Goal: Task Accomplishment & Management: Manage account settings

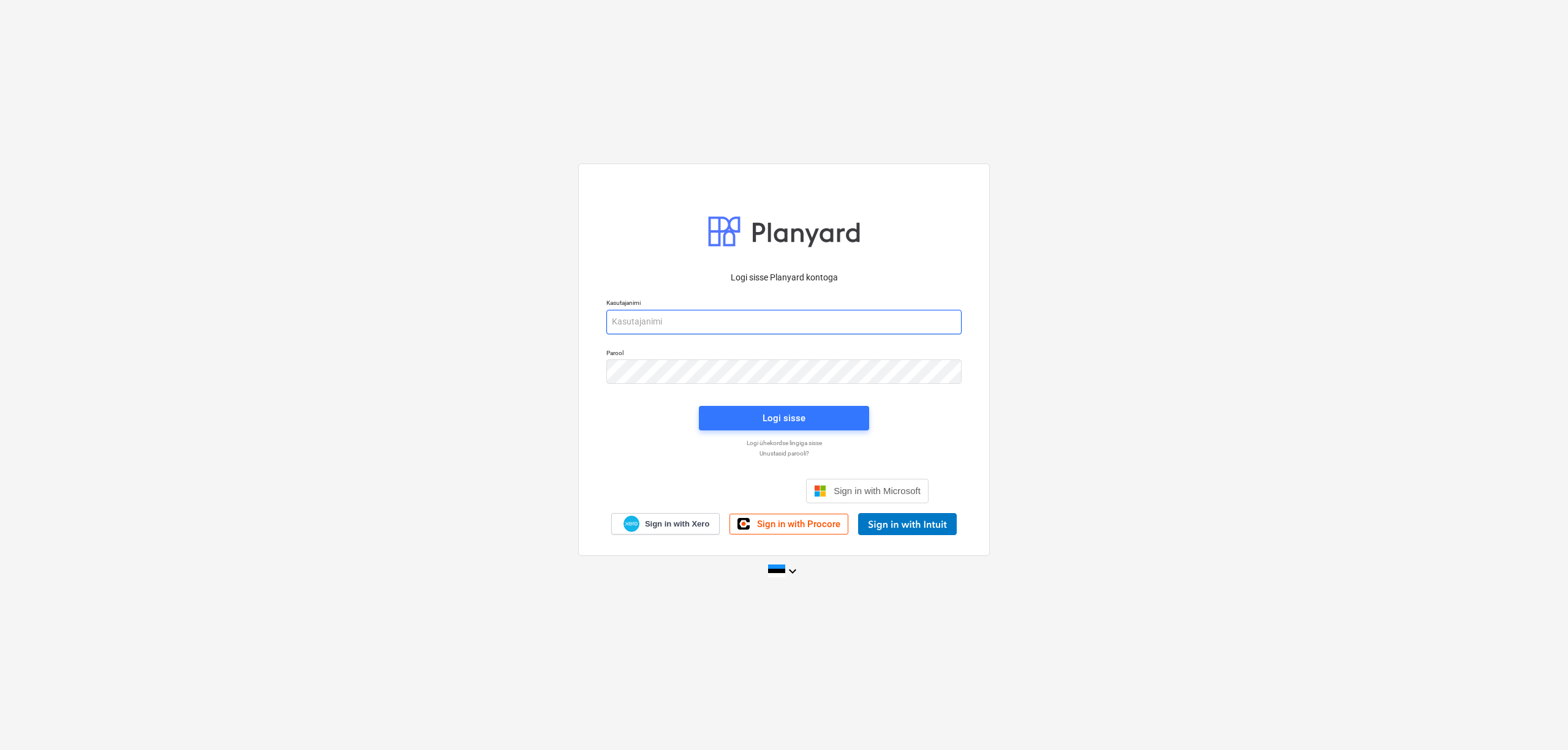
click at [673, 319] on input "email" at bounding box center [784, 322] width 355 height 24
type input "[PERSON_NAME][EMAIL_ADDRESS][DOMAIN_NAME]"
click at [748, 422] on span "Logi sisse" at bounding box center [784, 418] width 141 height 16
click at [584, 365] on div "Logi sisse Planyard kontoga Kasutajanimi [PERSON_NAME][EMAIL_ADDRESS][DOMAIN_NA…" at bounding box center [784, 360] width 412 height 392
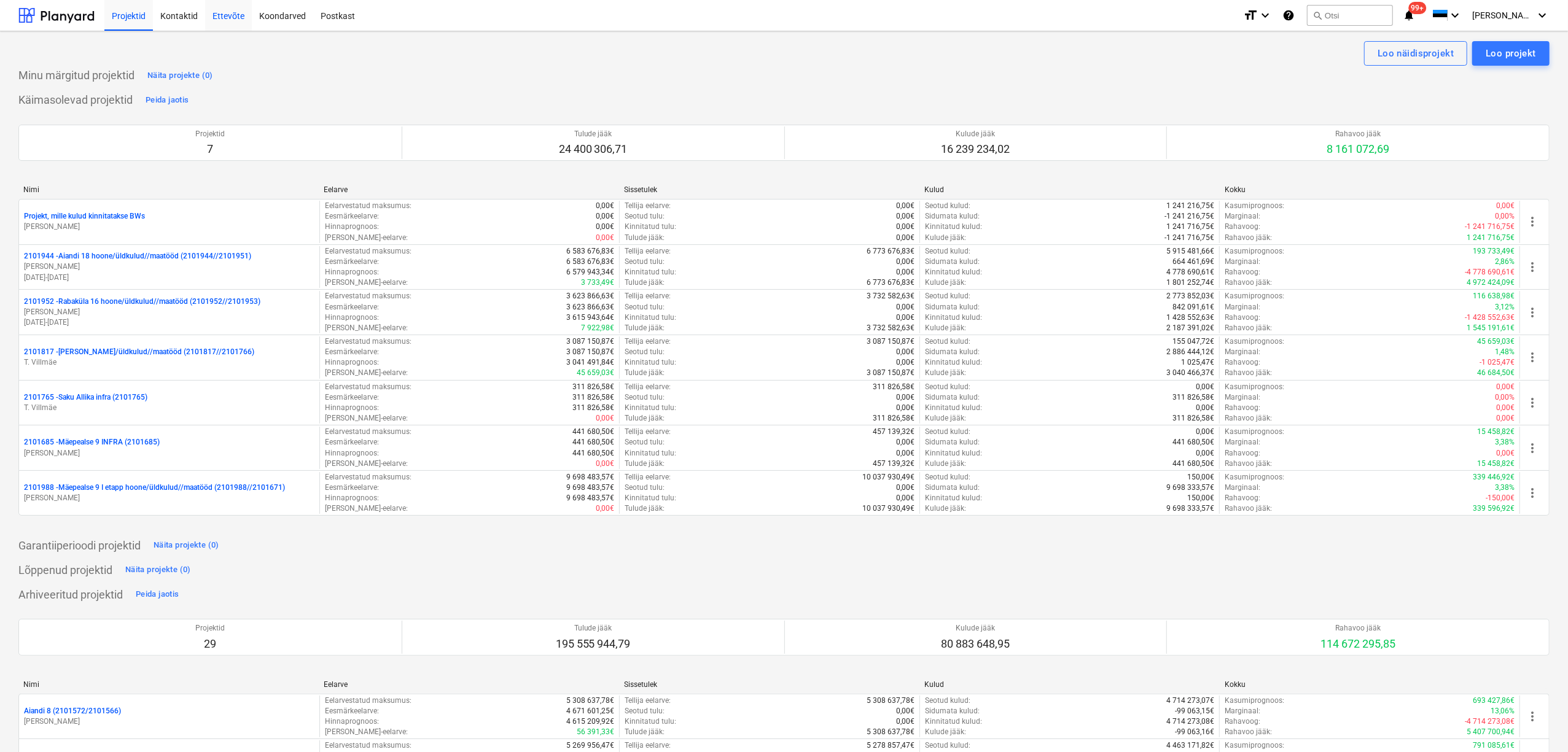
click at [222, 15] on div "Ettevõte" at bounding box center [228, 15] width 47 height 31
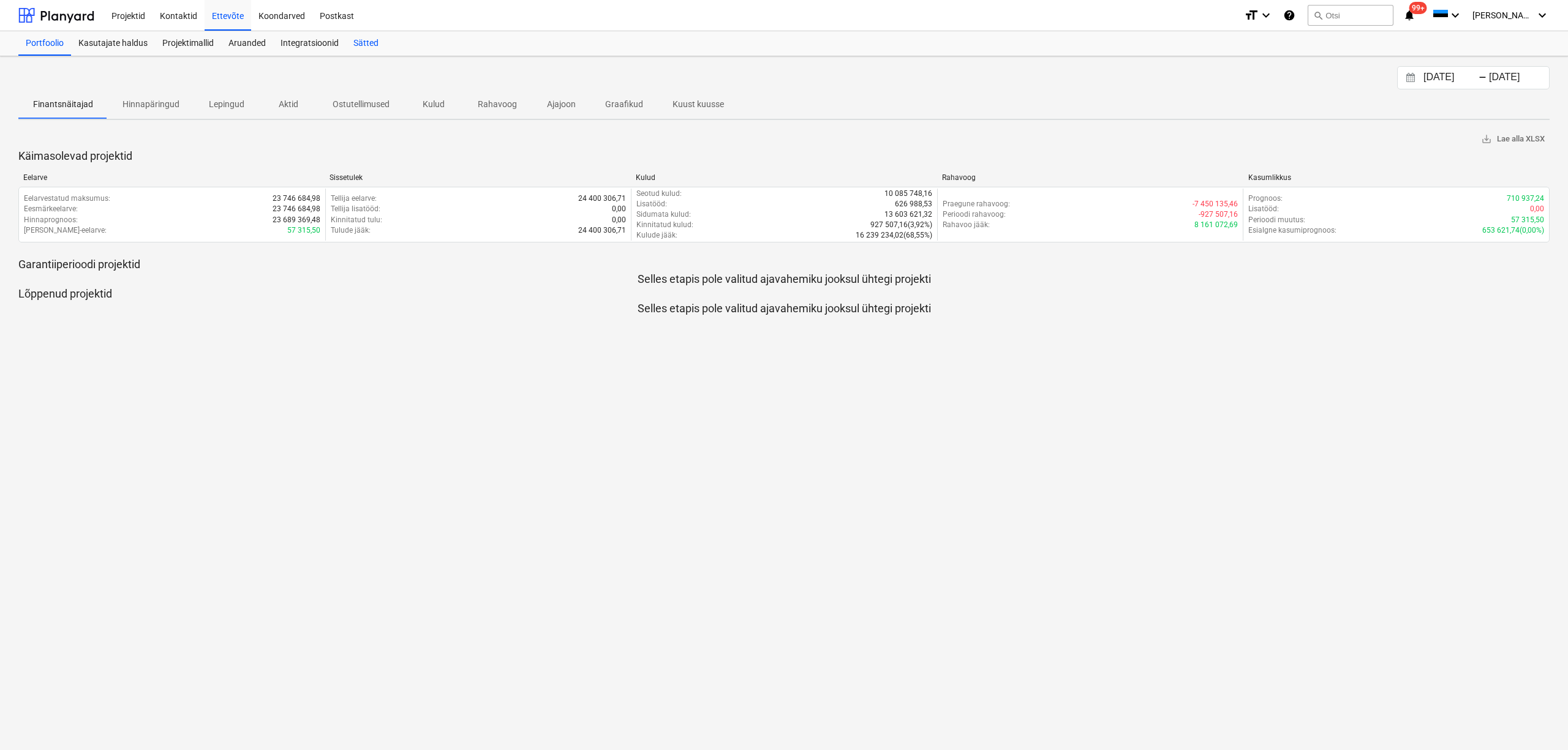
click at [371, 44] on div "Sätted" at bounding box center [366, 43] width 40 height 24
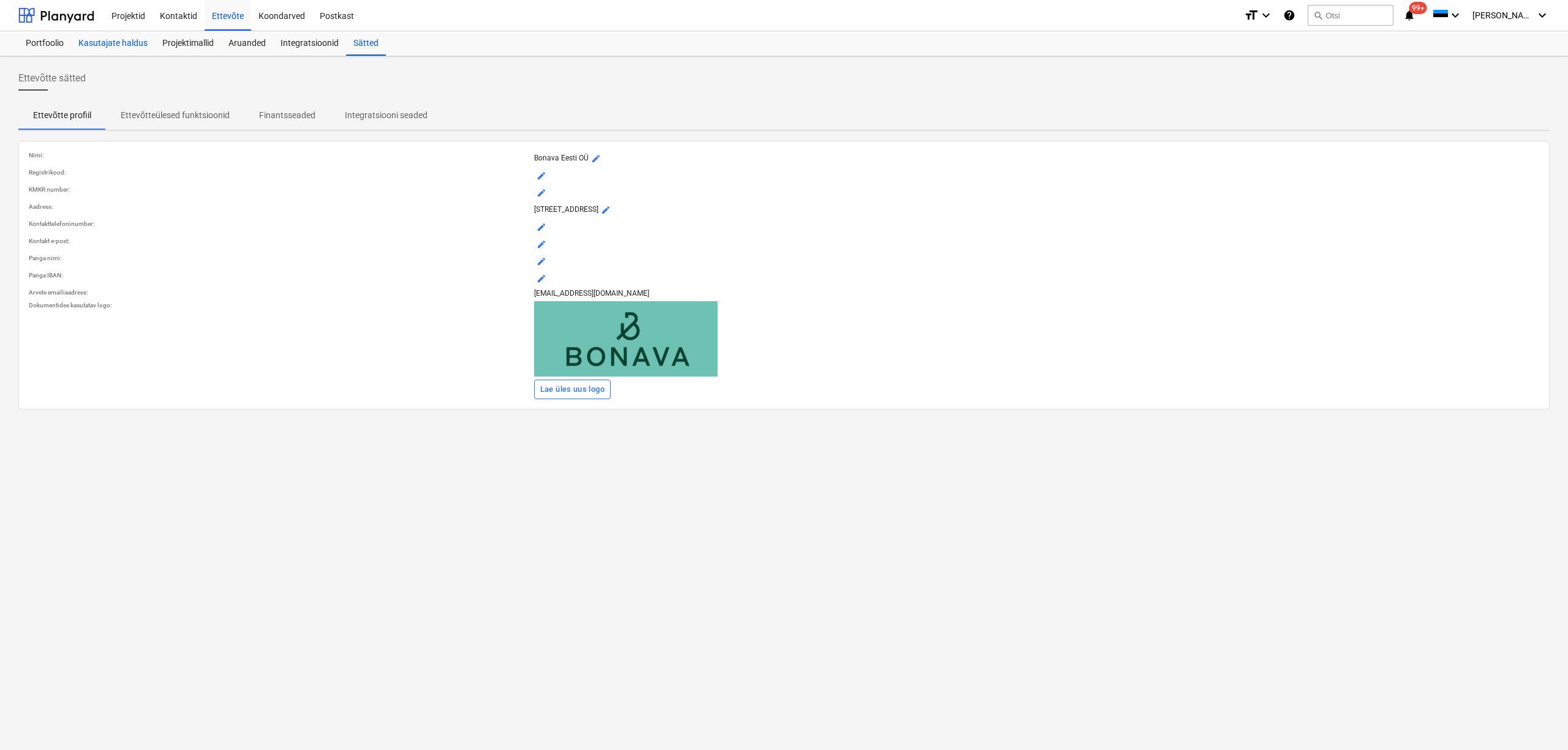
click at [133, 43] on div "Kasutajate haldus" at bounding box center [113, 43] width 84 height 24
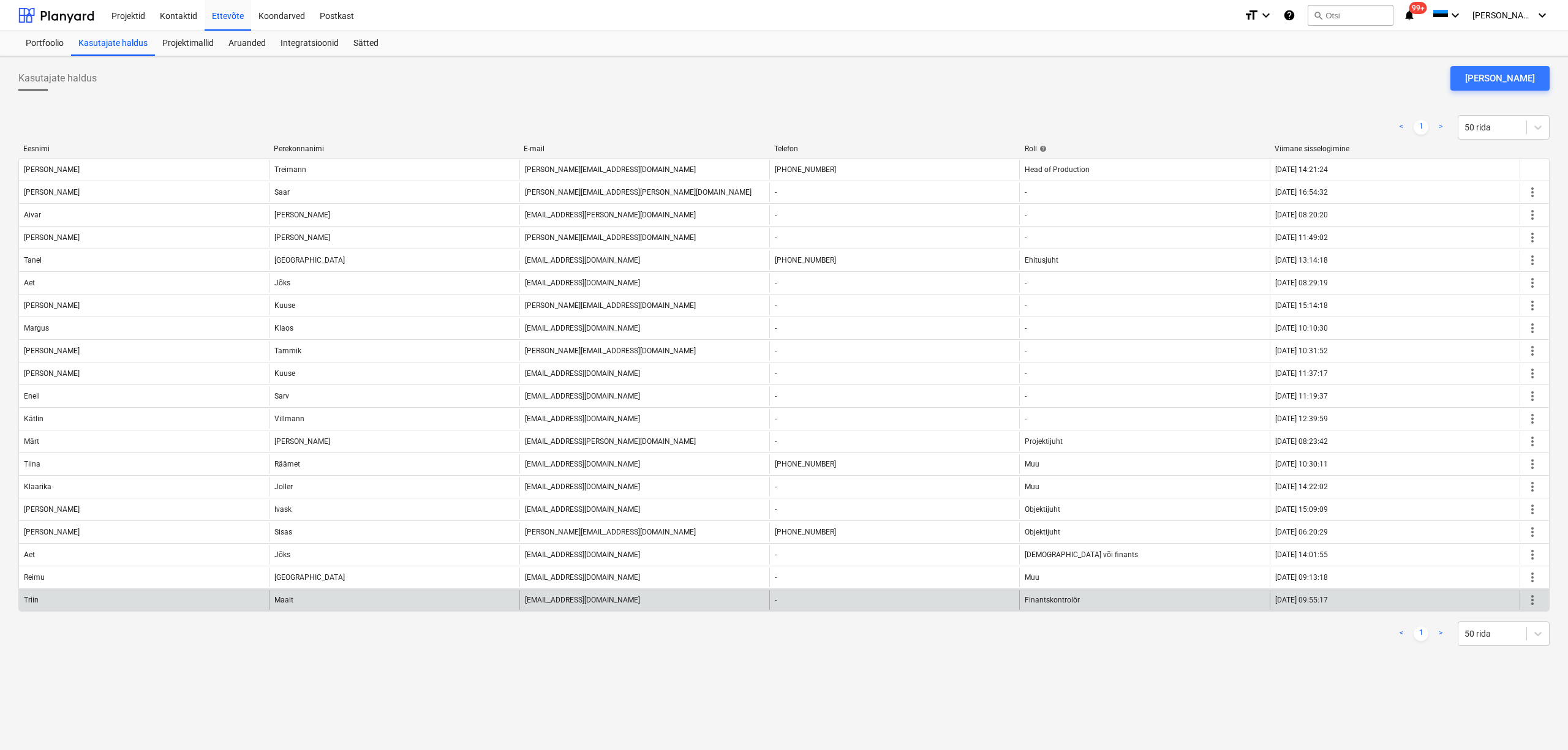
click at [1533, 604] on span "more_vert" at bounding box center [1532, 600] width 15 height 15
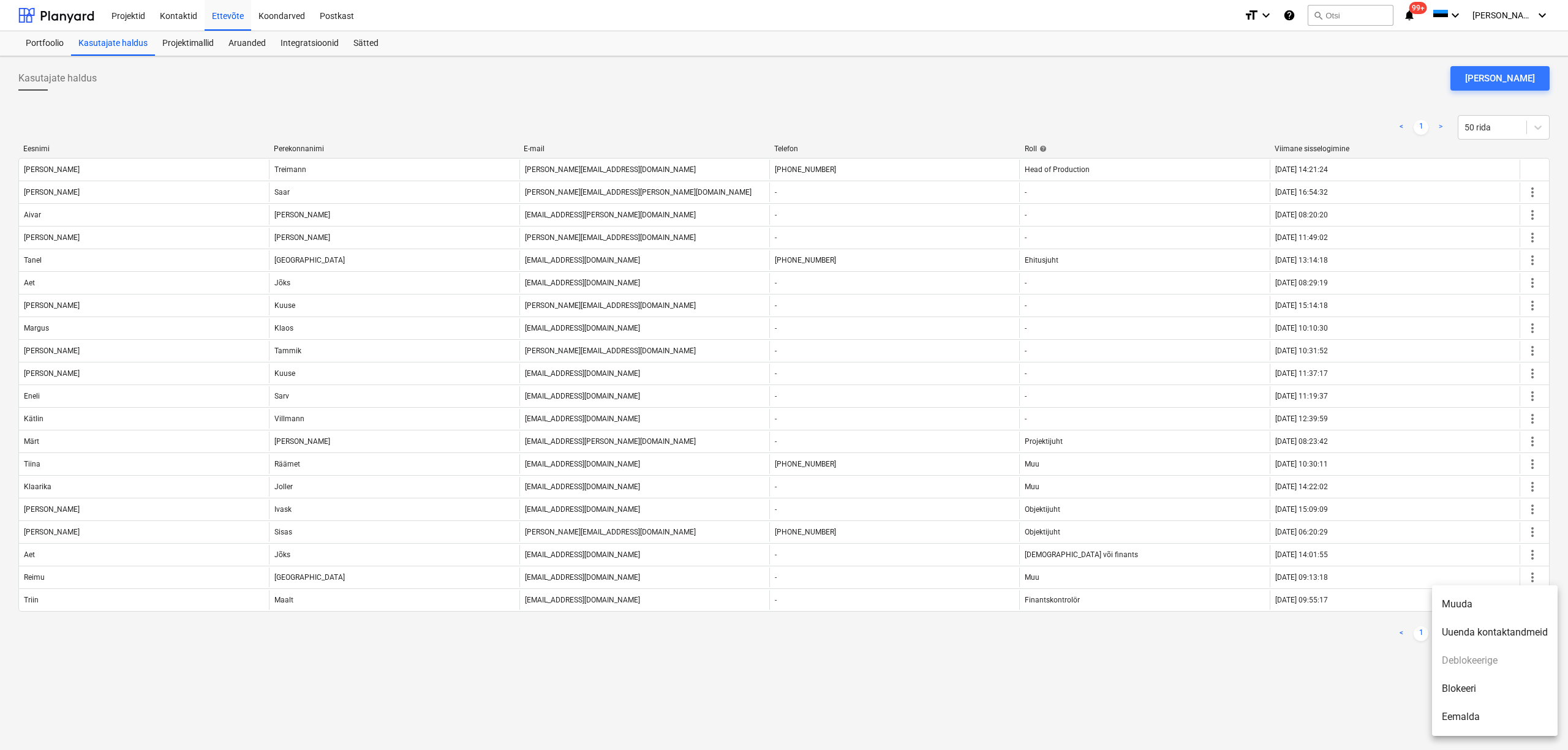
click at [1232, 704] on div at bounding box center [784, 375] width 1568 height 750
click at [1490, 77] on div "[PERSON_NAME]" at bounding box center [1500, 78] width 70 height 16
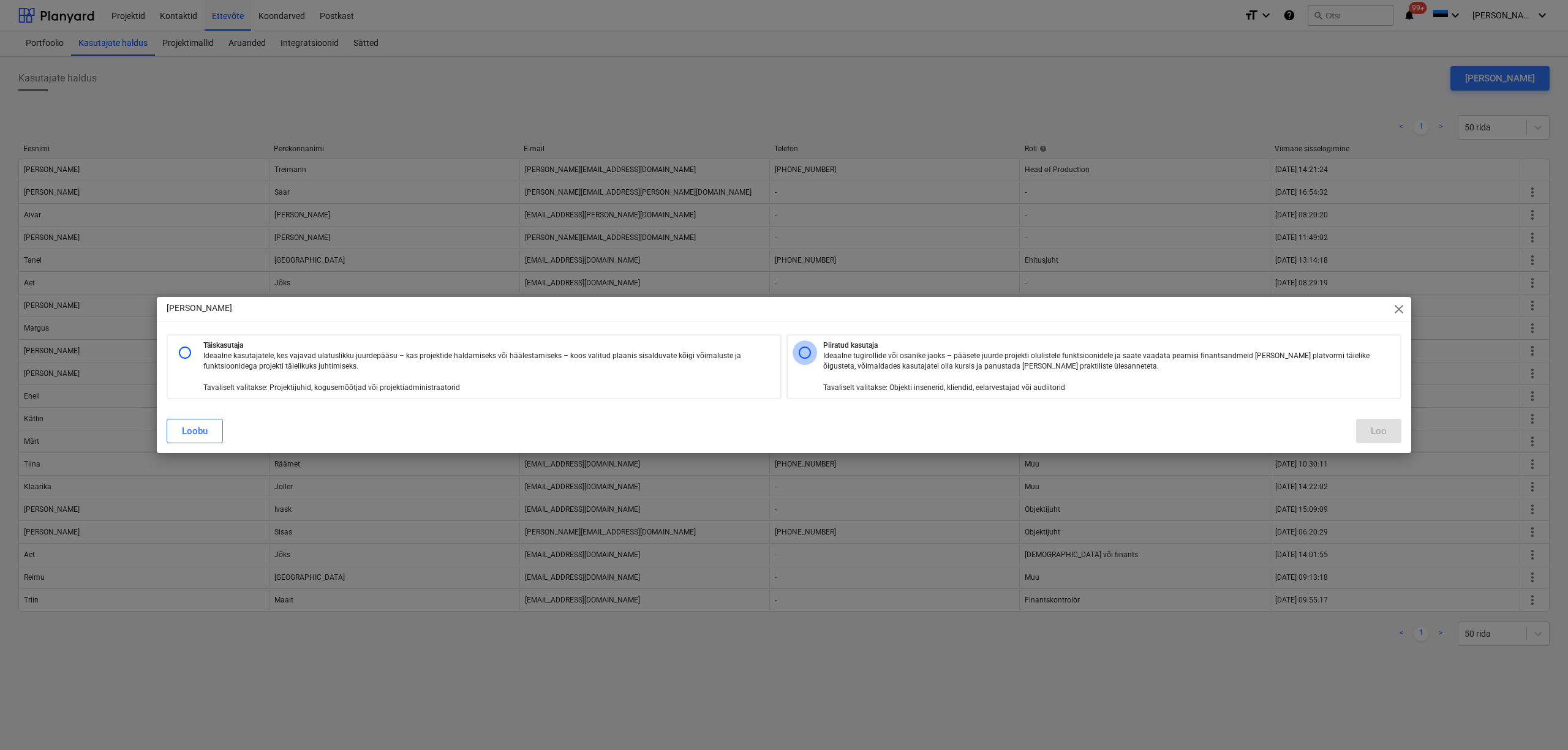
click at [804, 359] on input "radio" at bounding box center [805, 352] width 24 height 24
radio input "true"
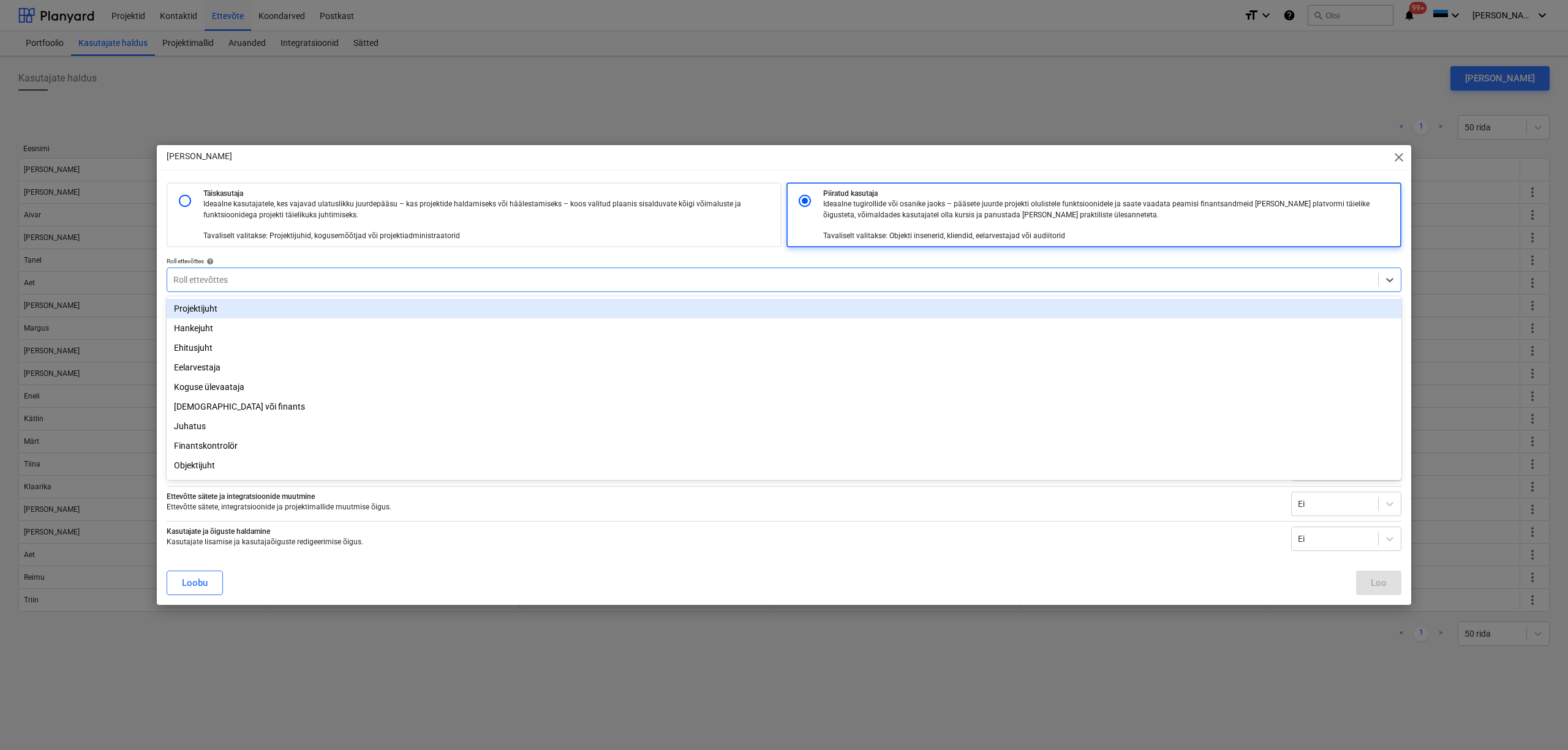
click at [672, 274] on div at bounding box center [773, 280] width 1199 height 12
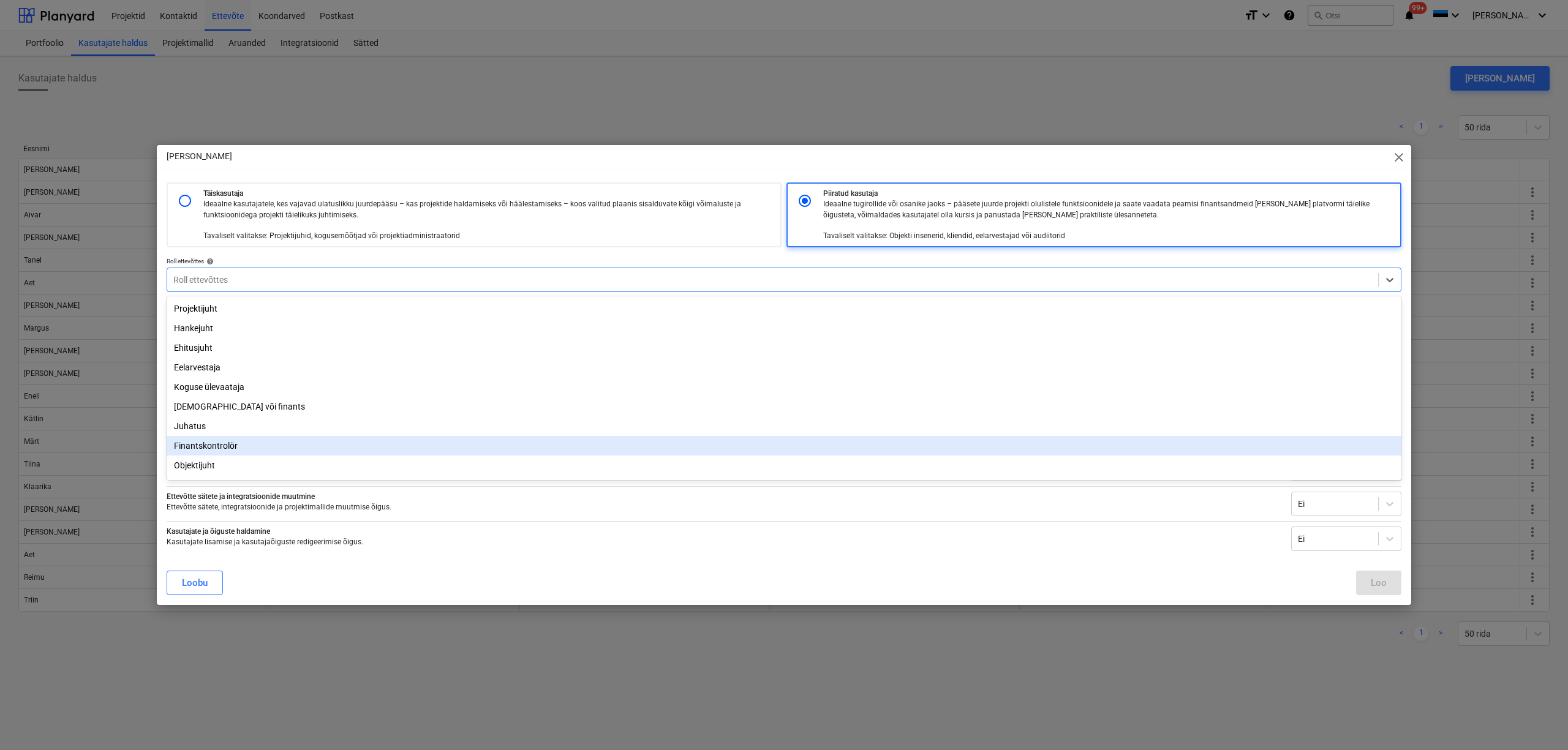
click at [319, 451] on div "Finantskontrolör" at bounding box center [784, 446] width 1235 height 19
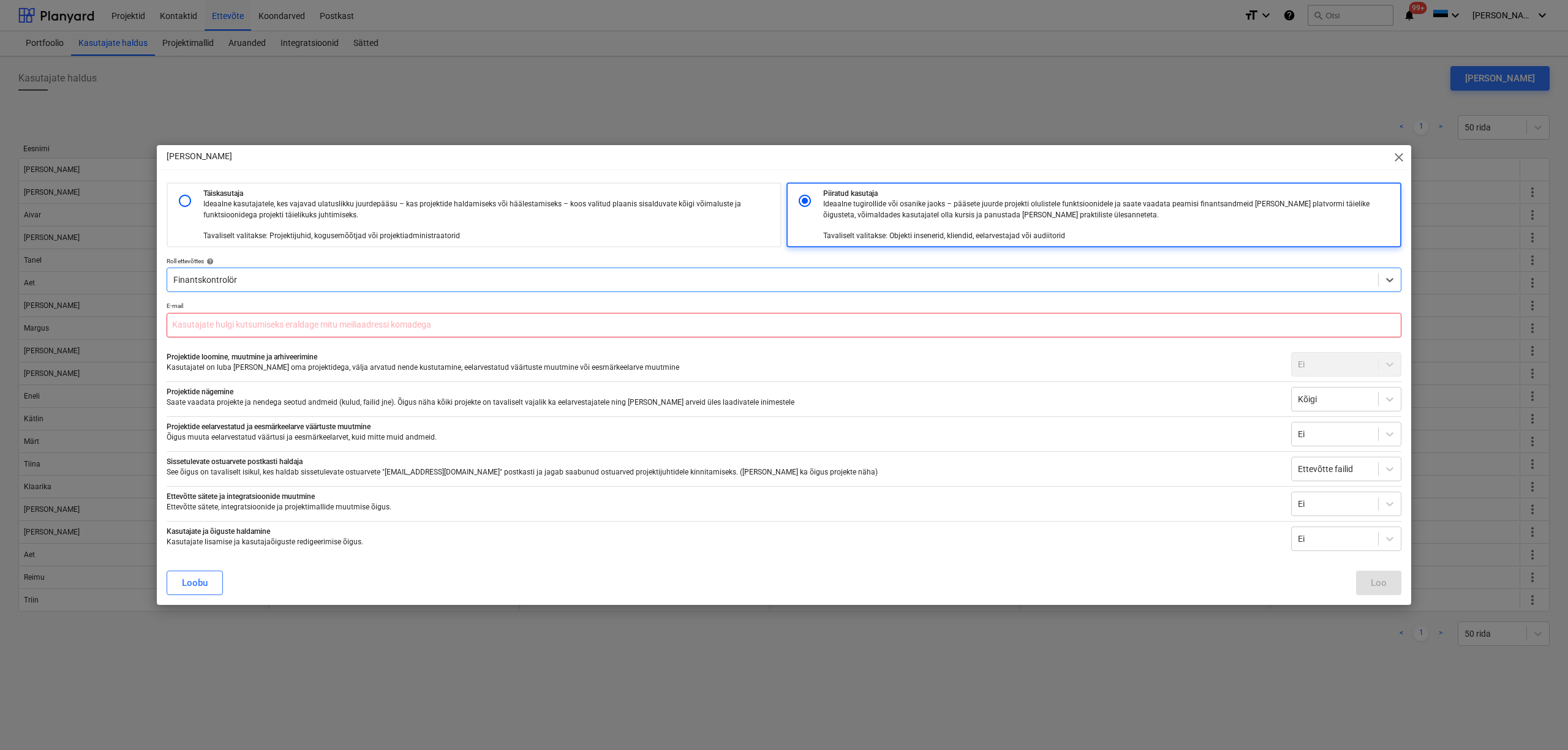
click at [292, 319] on input "text" at bounding box center [784, 325] width 1235 height 24
paste input "[PERSON_NAME][EMAIL_ADDRESS][DOMAIN_NAME]"
type input "[PERSON_NAME][EMAIL_ADDRESS][DOMAIN_NAME]"
click at [1393, 395] on icon at bounding box center [1389, 399] width 12 height 12
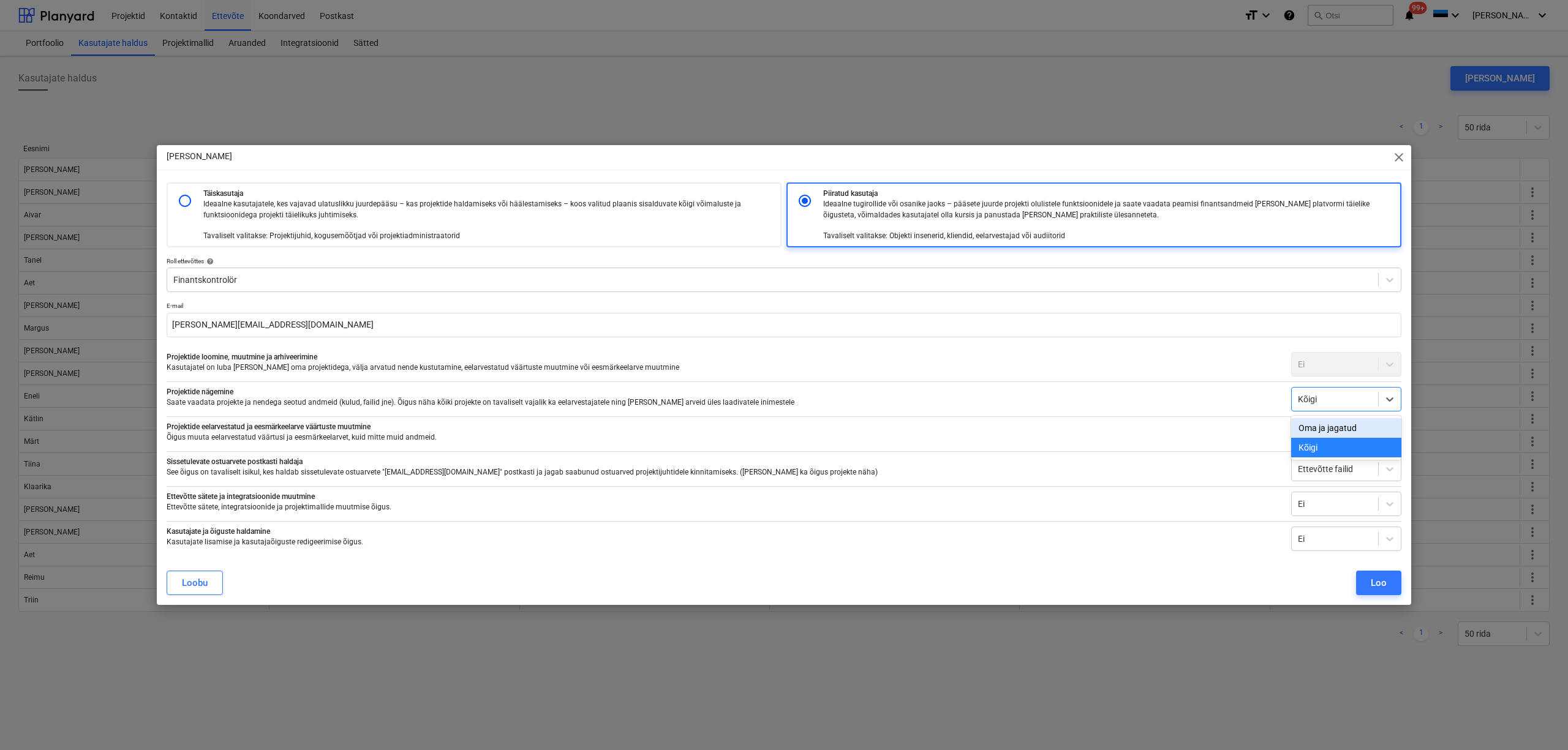
click at [1362, 425] on div "Oma ja jagatud" at bounding box center [1346, 428] width 110 height 19
click at [1394, 395] on icon at bounding box center [1389, 399] width 12 height 12
click at [1337, 443] on div "Kõigi" at bounding box center [1346, 447] width 110 height 19
click at [1373, 584] on div "Loo" at bounding box center [1379, 582] width 16 height 16
click at [318, 322] on input "[PERSON_NAME][EMAIL_ADDRESS][DOMAIN_NAME]" at bounding box center [784, 325] width 1235 height 24
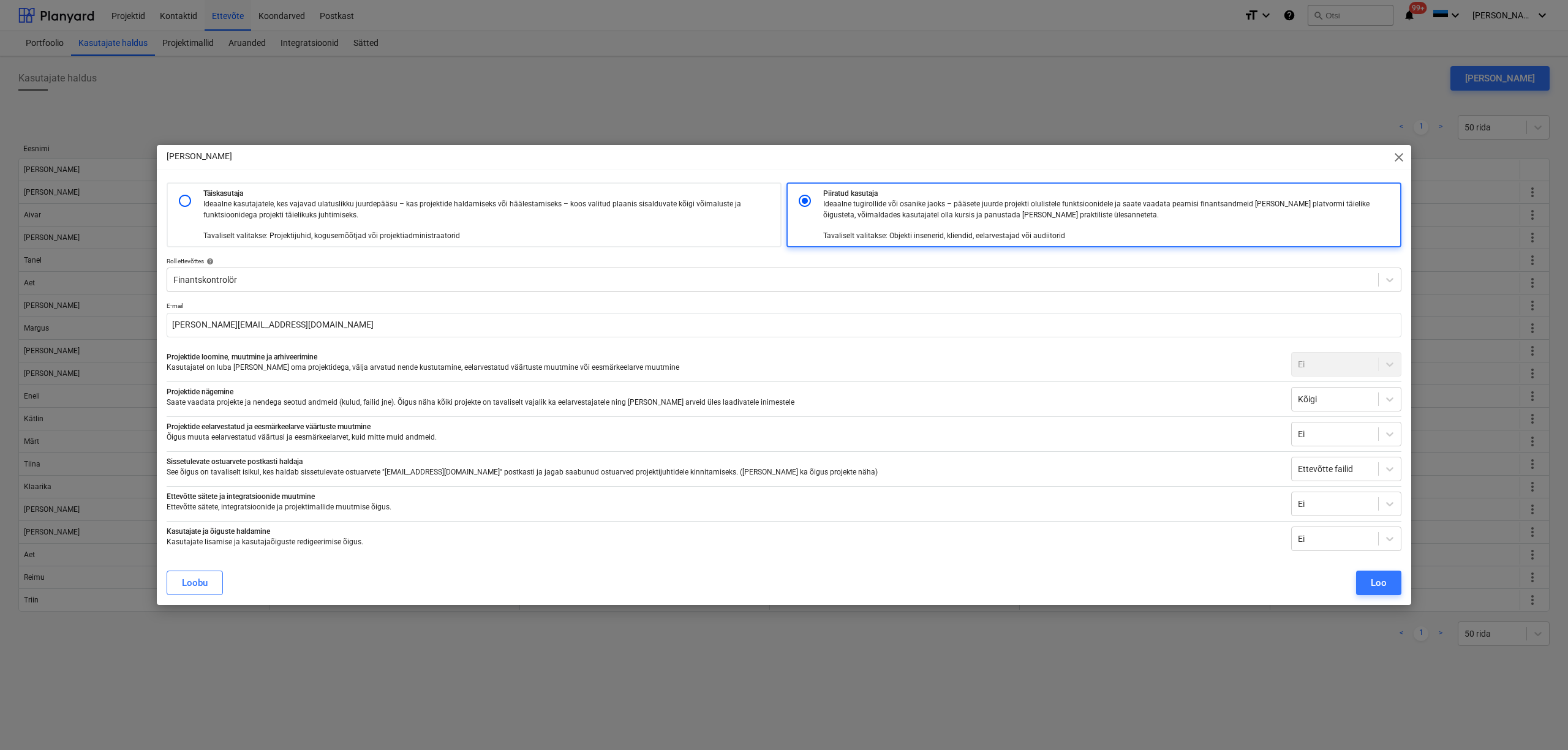
click at [306, 302] on p "E-mail" at bounding box center [784, 307] width 1235 height 10
click at [1380, 591] on button "Loo" at bounding box center [1379, 583] width 45 height 24
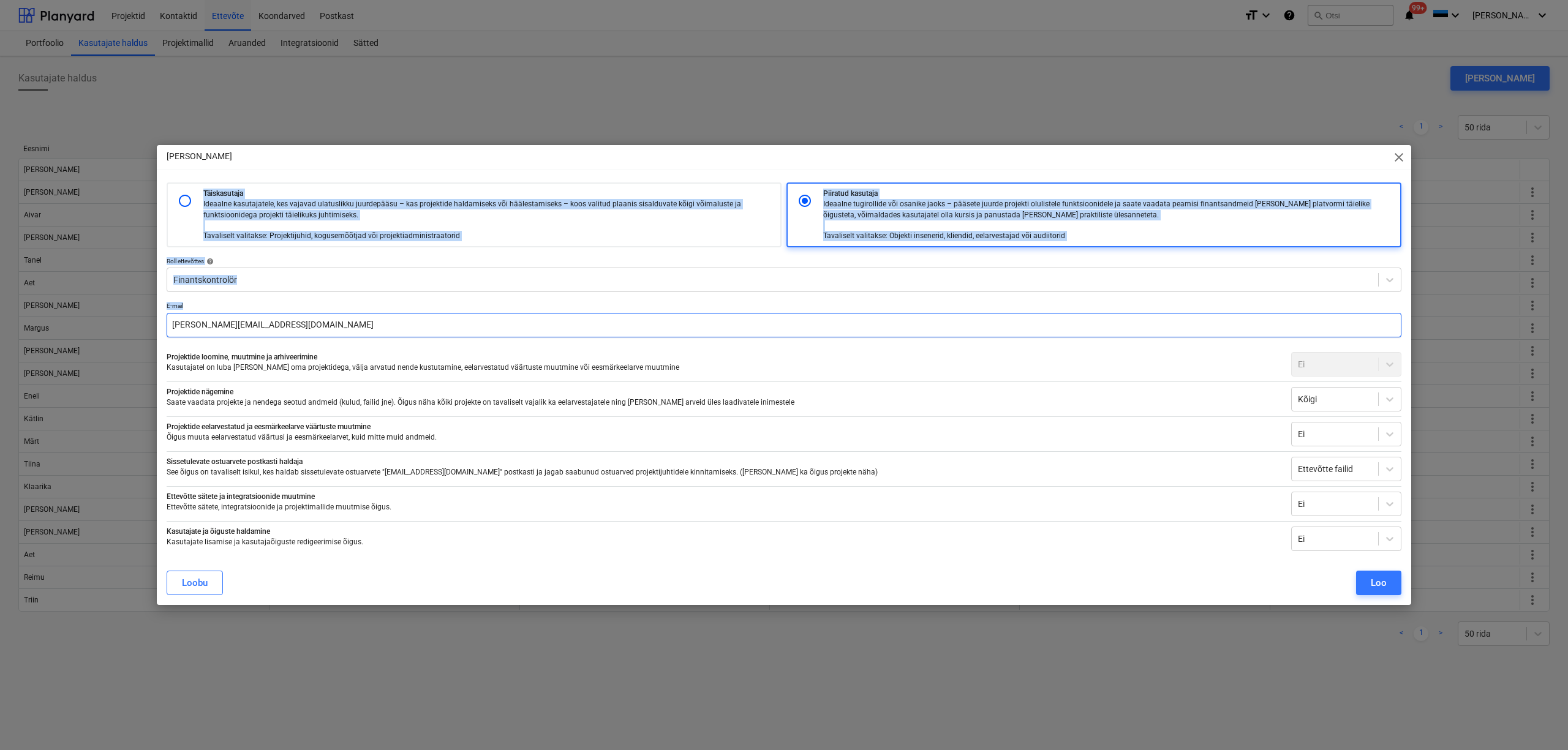
drag, startPoint x: 647, startPoint y: 152, endPoint x: 650, endPoint y: 314, distance: 162.0
click at [650, 314] on div "[PERSON_NAME] kasutaja close Täiskasutaja Ideaalne kasutajatele, kes vajavad ul…" at bounding box center [784, 374] width 1254 height 459
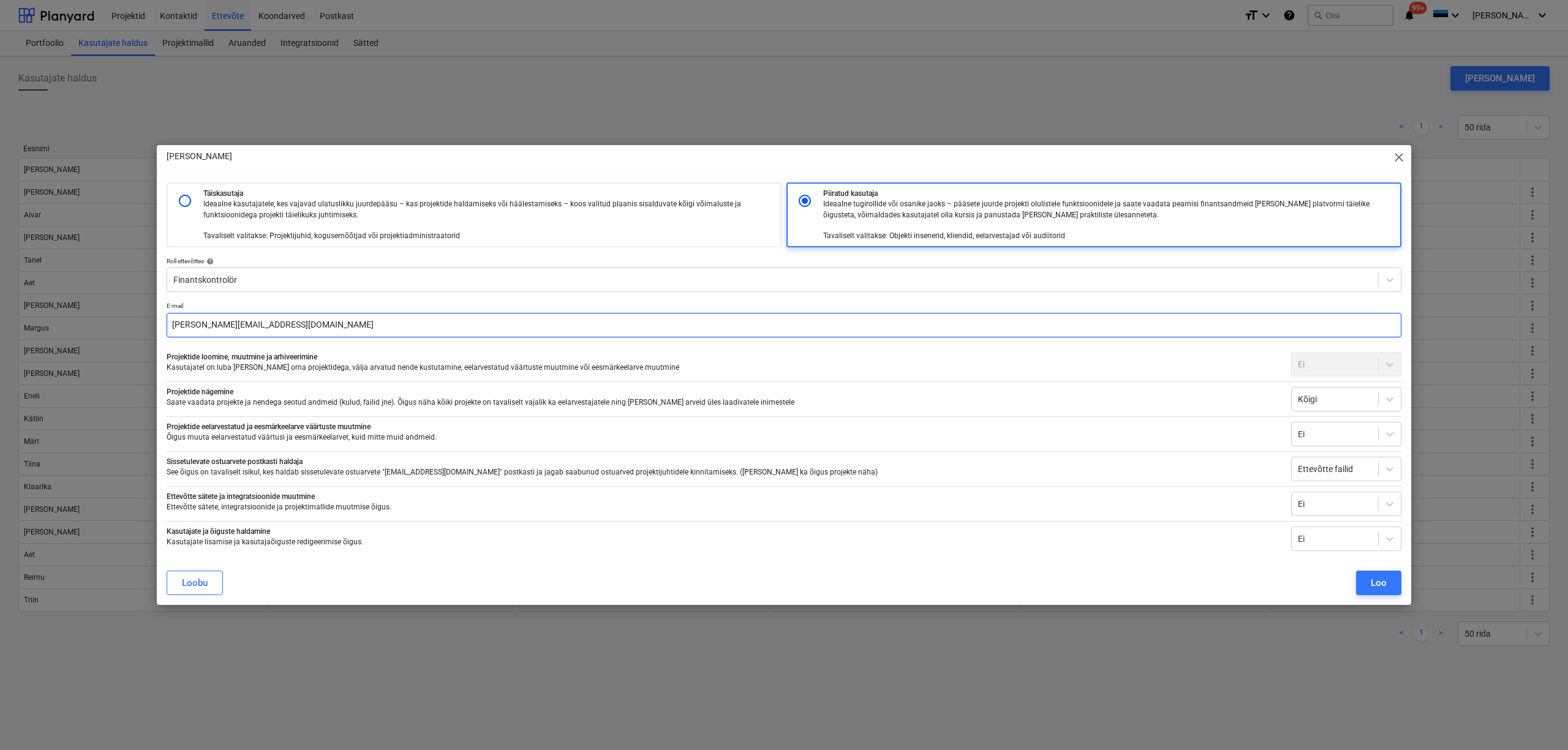
click at [319, 328] on input "[PERSON_NAME][EMAIL_ADDRESS][DOMAIN_NAME]" at bounding box center [784, 325] width 1235 height 24
drag, startPoint x: 319, startPoint y: 328, endPoint x: 155, endPoint y: 316, distance: 164.4
click at [155, 316] on div "[PERSON_NAME] kasutaja close Täiskasutaja Ideaalne kasutajatele, kes vajavad ul…" at bounding box center [784, 375] width 1568 height 750
click at [1400, 160] on span "close" at bounding box center [1399, 157] width 15 height 15
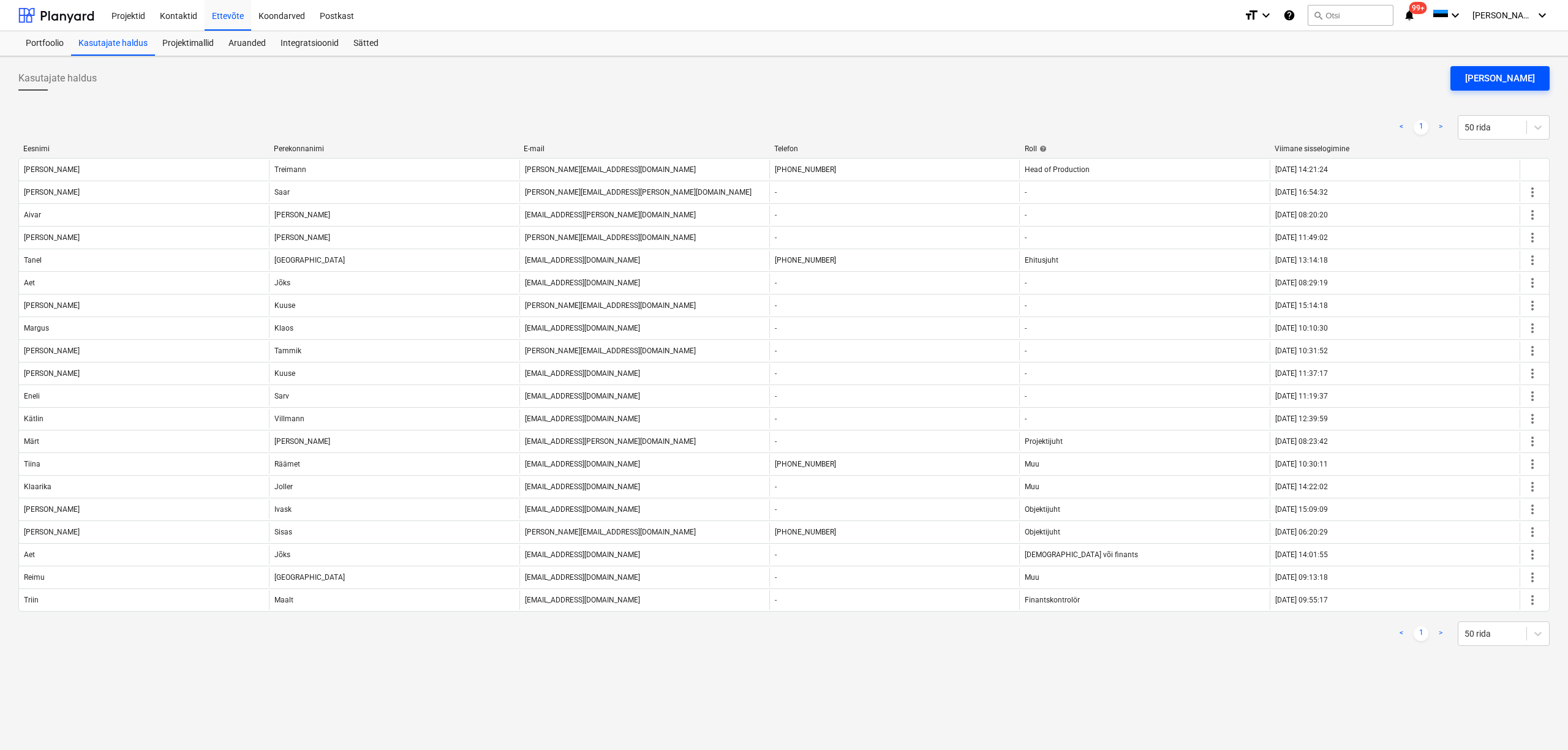
click at [1469, 80] on button "[PERSON_NAME]" at bounding box center [1500, 79] width 99 height 24
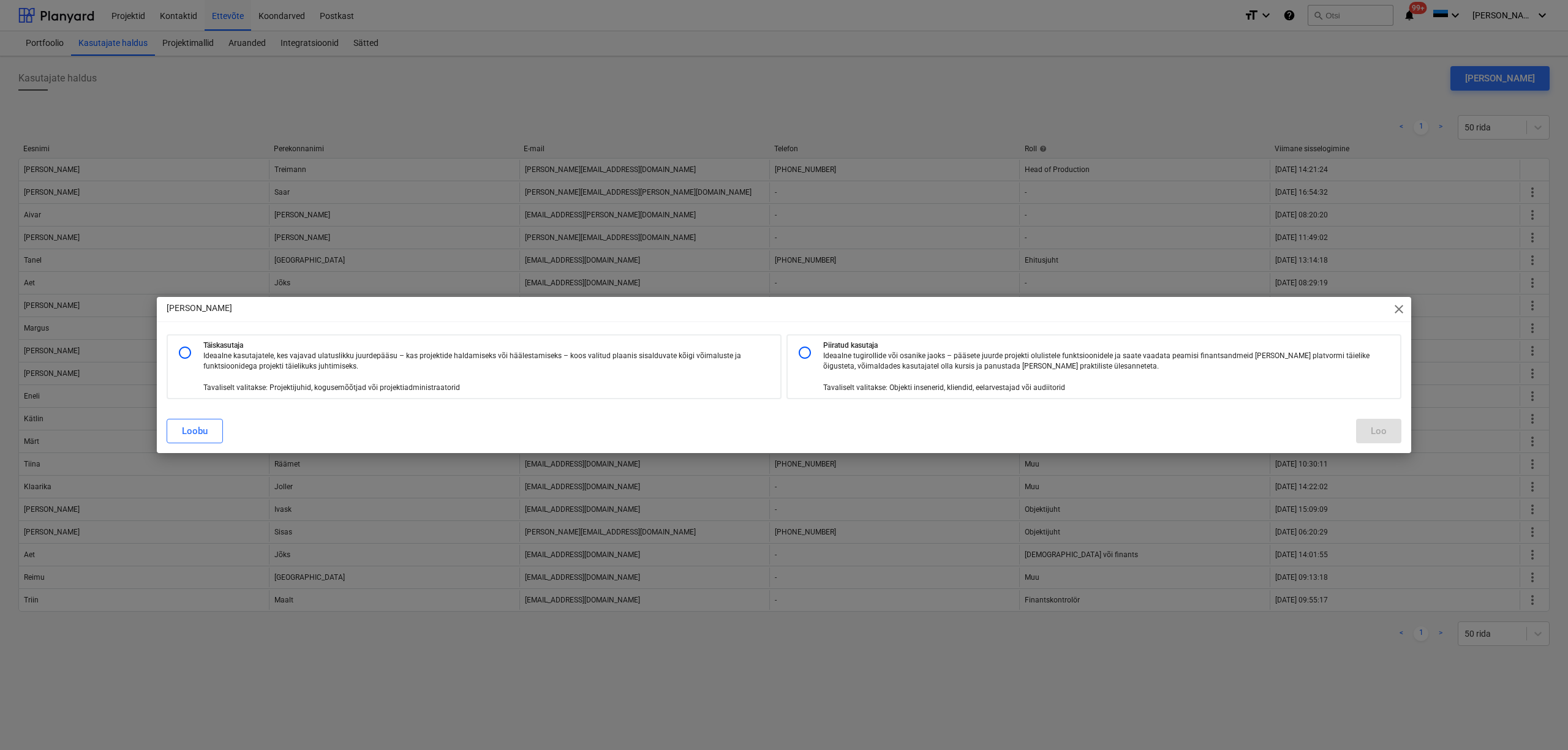
click at [805, 359] on input "radio" at bounding box center [805, 352] width 24 height 24
radio input "true"
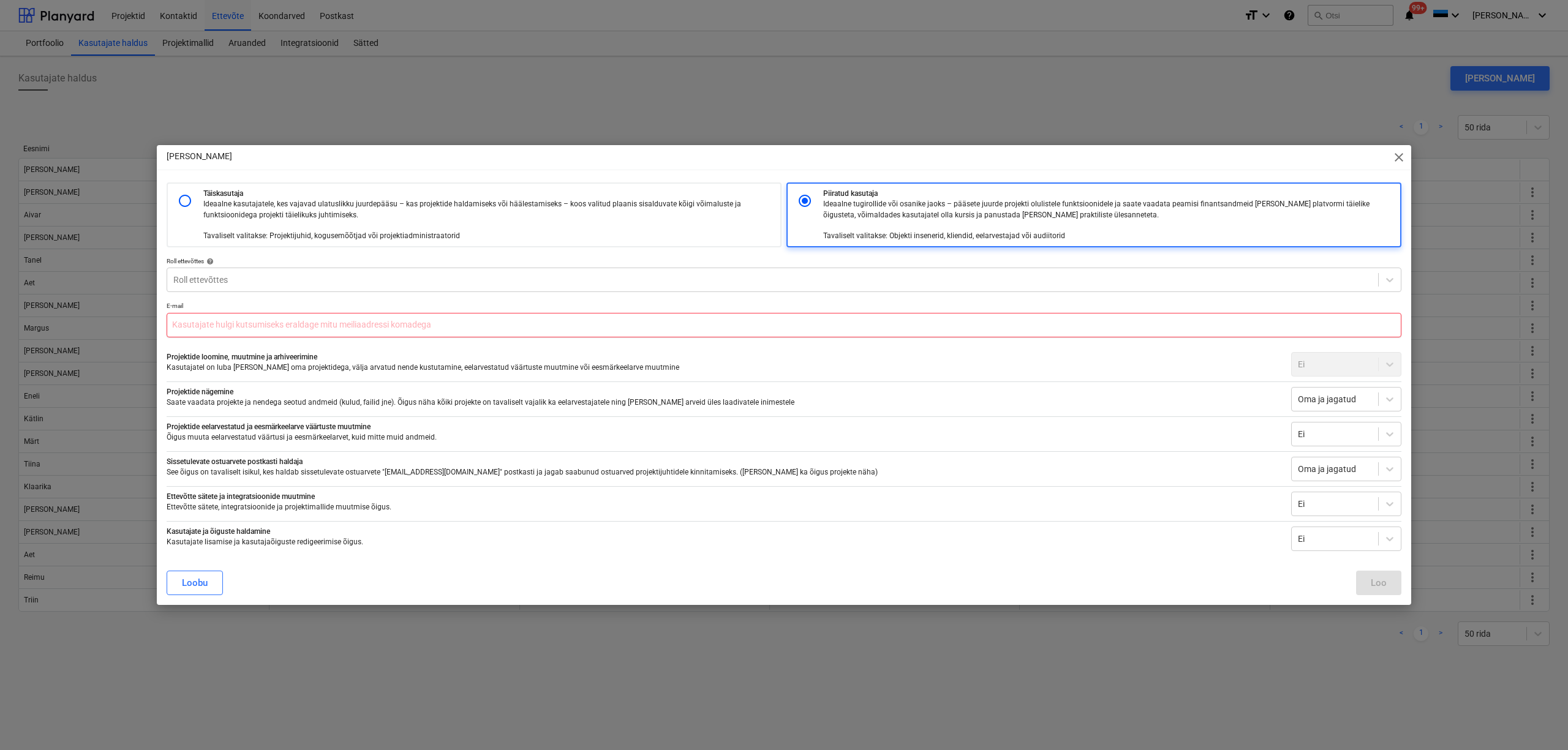
click at [887, 322] on input "text" at bounding box center [784, 325] width 1235 height 24
paste input "[PERSON_NAME][EMAIL_ADDRESS][DOMAIN_NAME]"
type input "[PERSON_NAME][EMAIL_ADDRESS][DOMAIN_NAME]"
click at [774, 282] on div at bounding box center [773, 280] width 1199 height 12
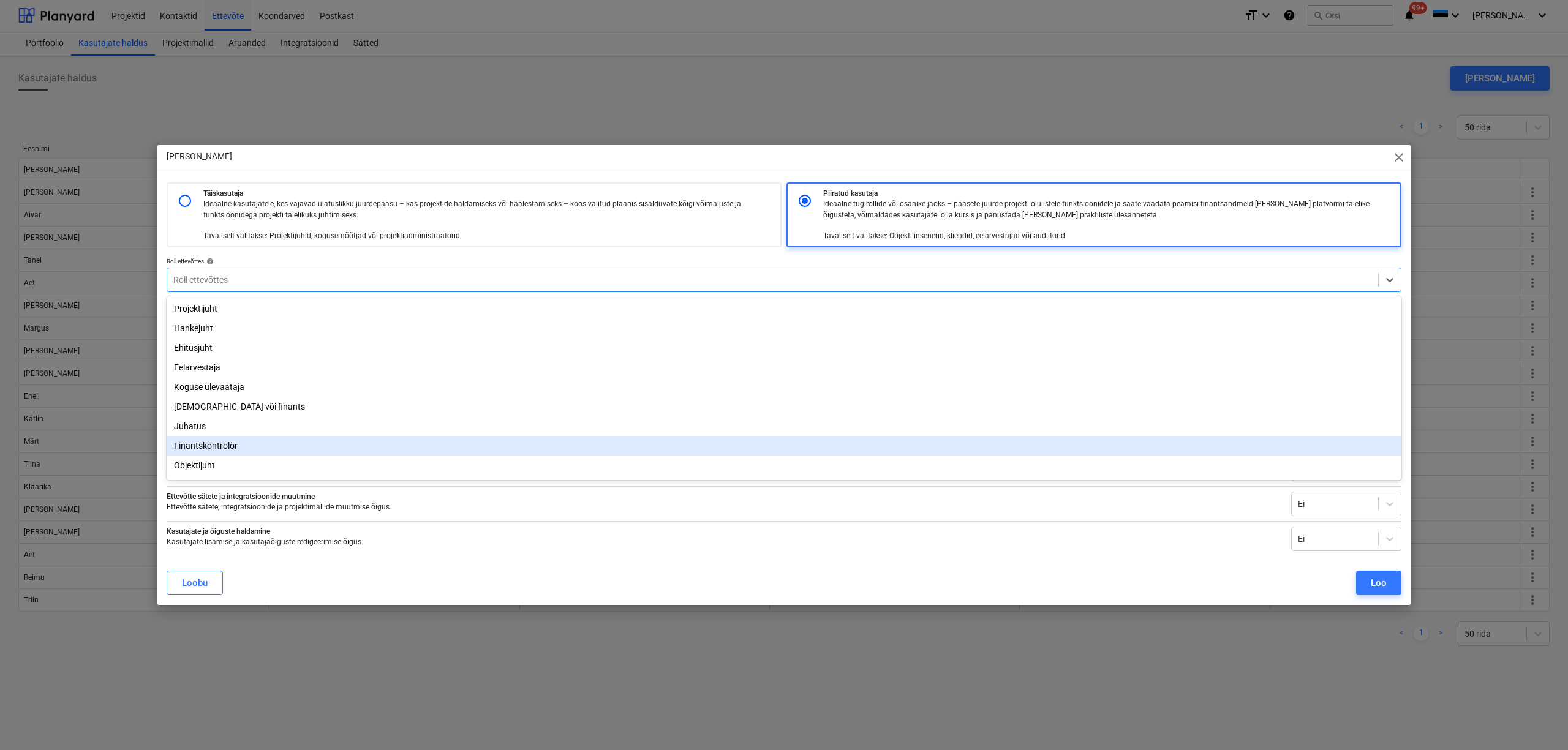
click at [472, 450] on div "Finantskontrolör" at bounding box center [784, 446] width 1235 height 19
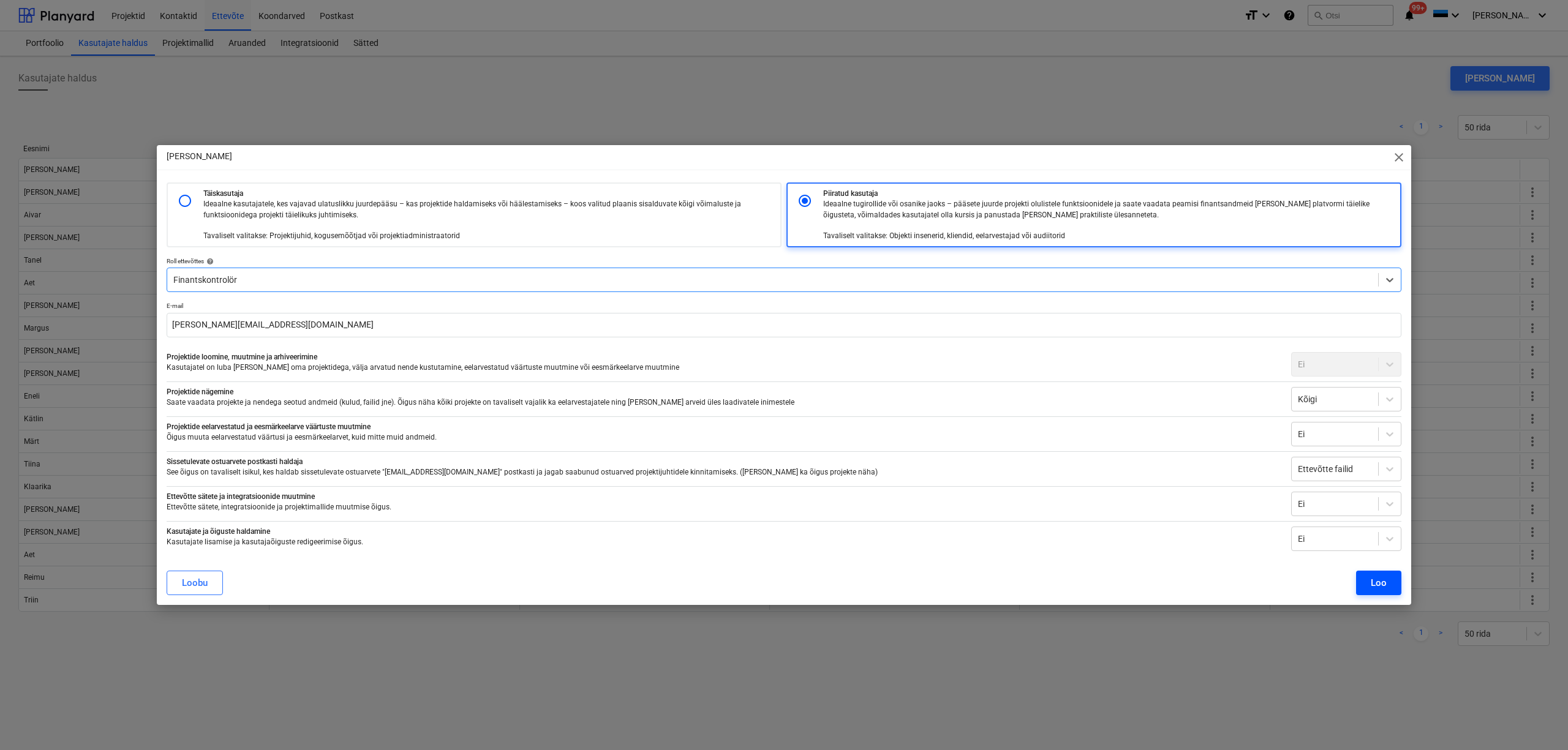
click at [1363, 579] on button "Loo" at bounding box center [1379, 583] width 45 height 24
click at [1397, 158] on span "close" at bounding box center [1399, 157] width 15 height 15
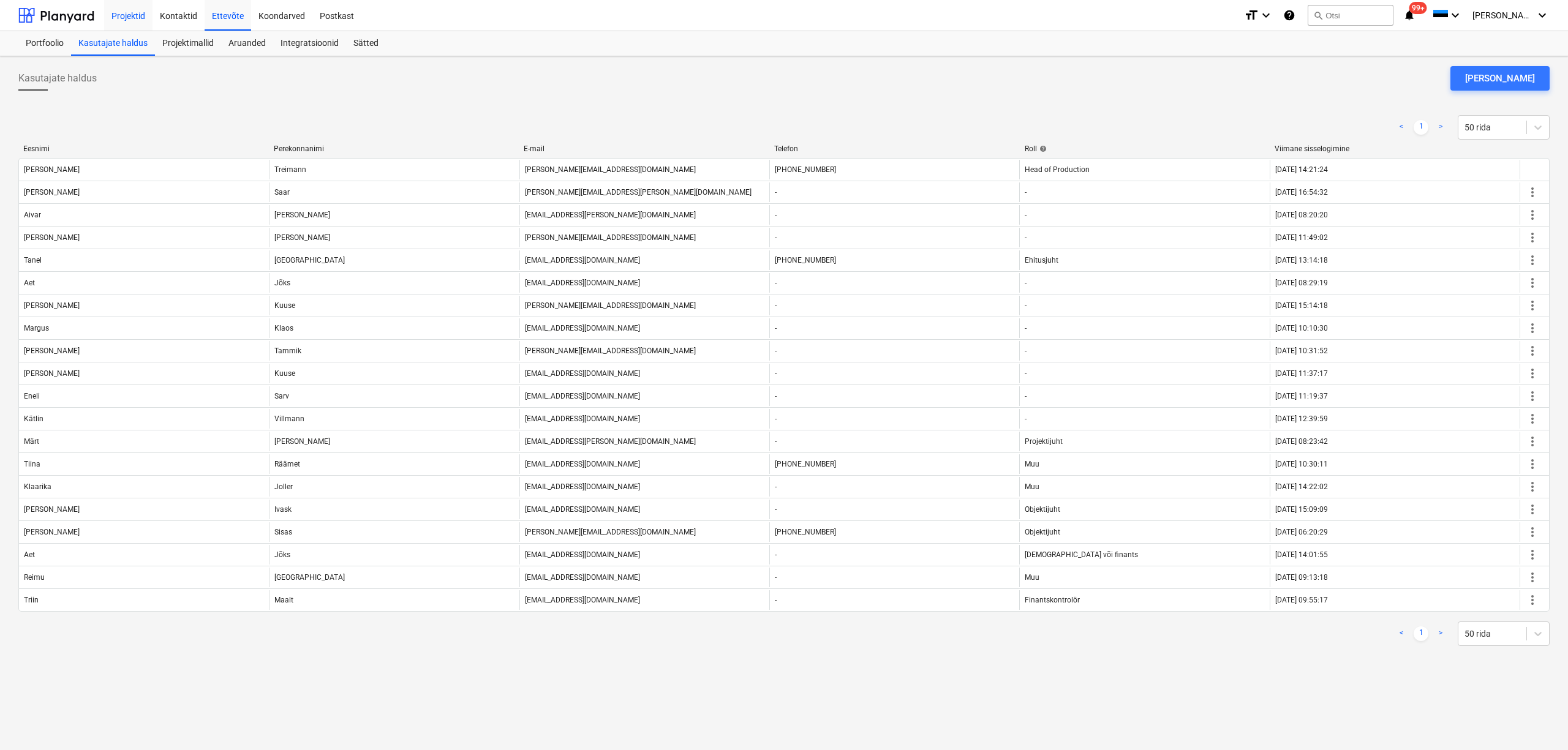
click at [128, 18] on div "Projektid" at bounding box center [128, 15] width 48 height 31
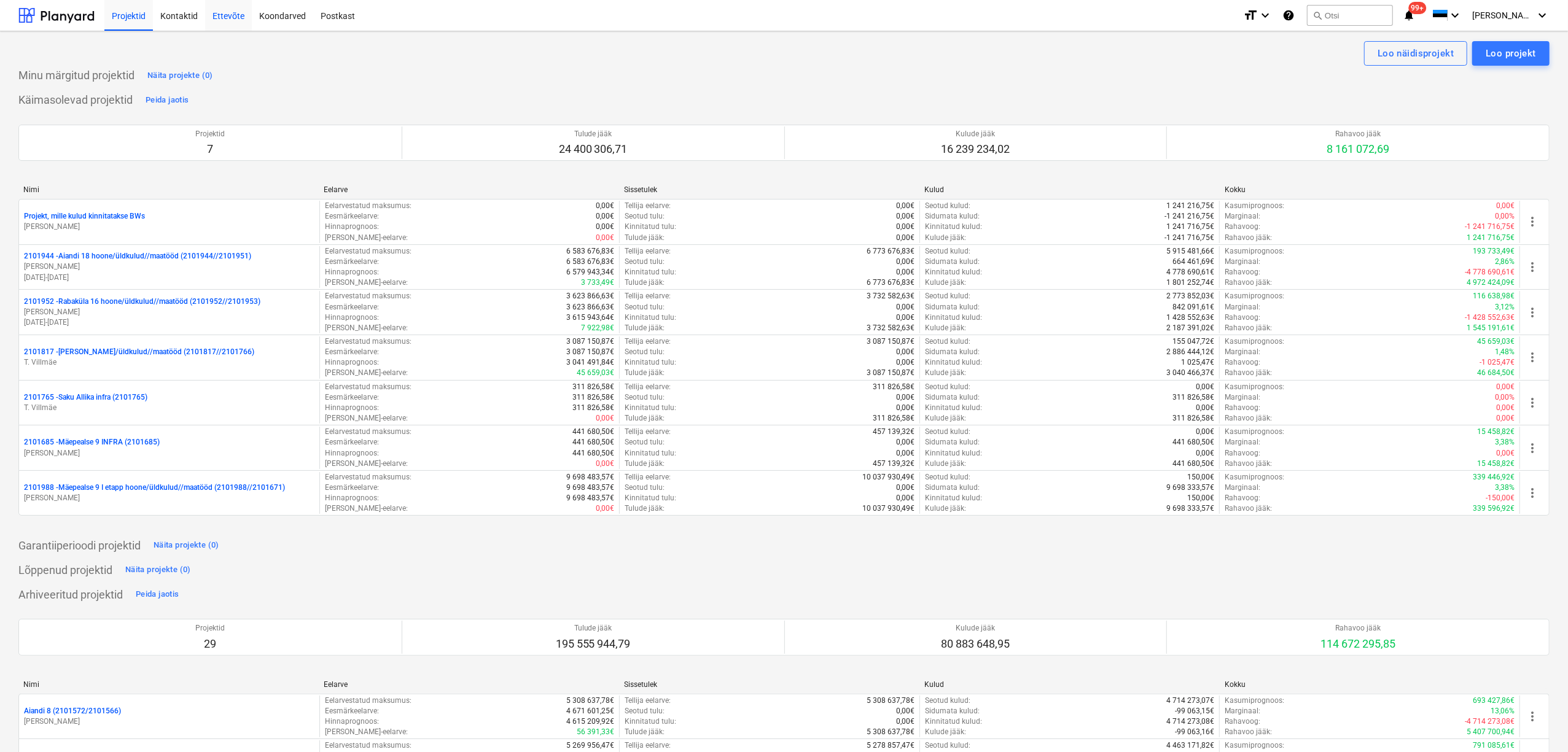
click at [235, 23] on div "Ettevõte" at bounding box center [228, 15] width 47 height 31
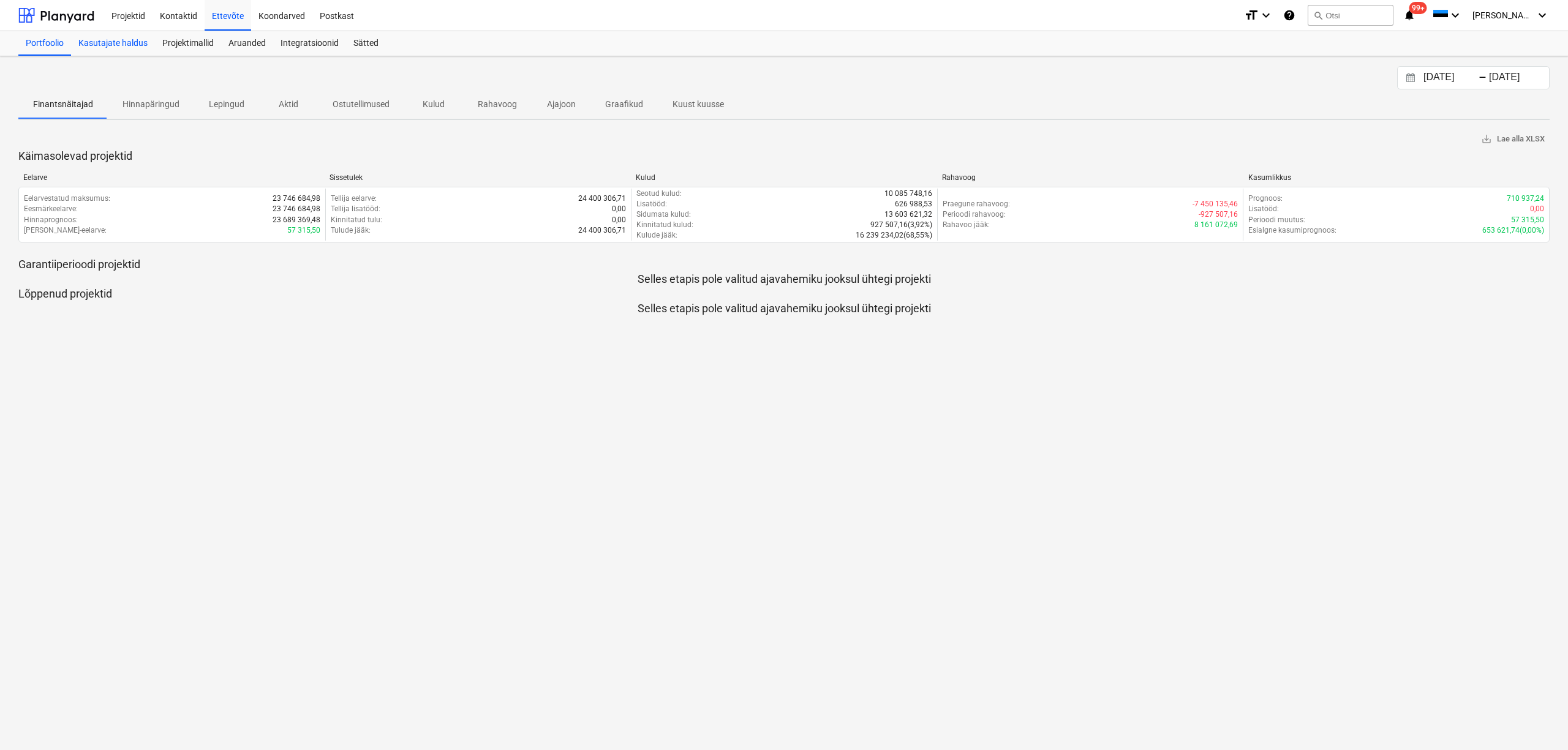
click at [106, 43] on div "Kasutajate haldus" at bounding box center [113, 43] width 84 height 24
